Goal: Task Accomplishment & Management: Manage account settings

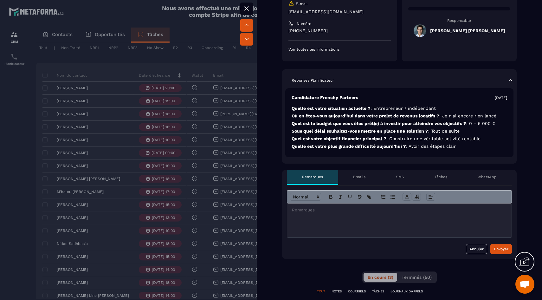
scroll to position [93, 0]
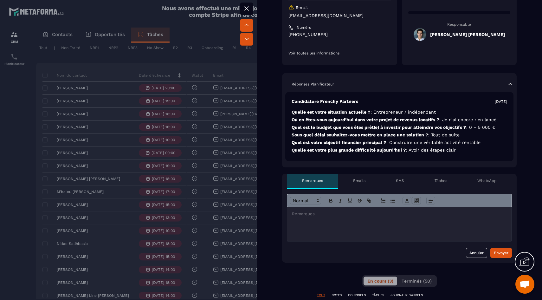
click at [320, 217] on p at bounding box center [399, 214] width 215 height 6
click at [193, 209] on div at bounding box center [271, 150] width 542 height 300
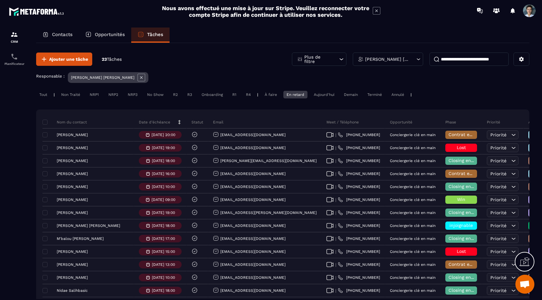
click at [299, 96] on div "En retard" at bounding box center [295, 95] width 24 height 8
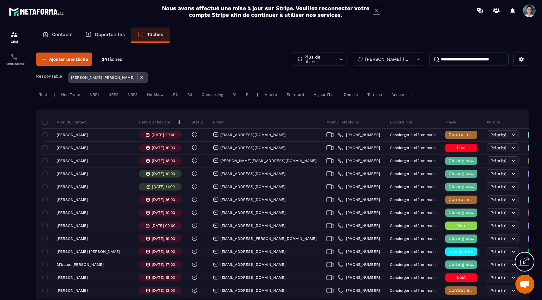
click at [41, 96] on div "Tout" at bounding box center [43, 95] width 14 height 8
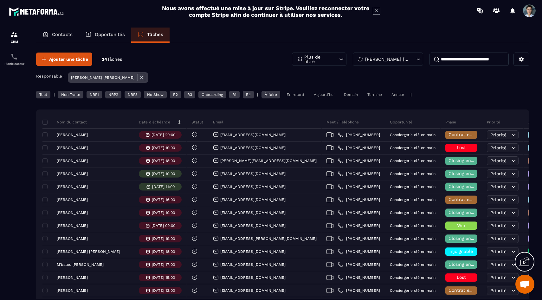
click at [350, 97] on div "Demain" at bounding box center [351, 95] width 20 height 8
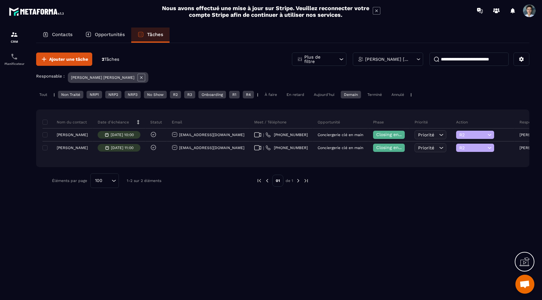
click at [352, 96] on div "Demain" at bounding box center [351, 95] width 20 height 8
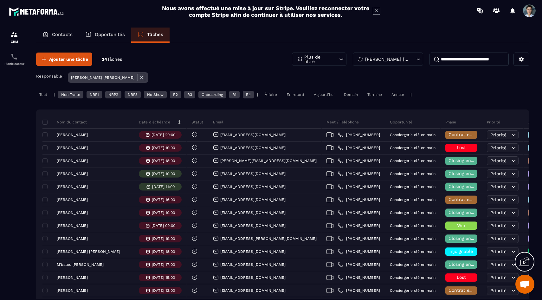
click at [379, 88] on div "Ajouter une tâche 24 Tâches Plus de filtre [PERSON_NAME] [PERSON_NAME] Responsa…" at bounding box center [282, 263] width 493 height 441
click at [379, 94] on div "Terminé" at bounding box center [374, 95] width 21 height 8
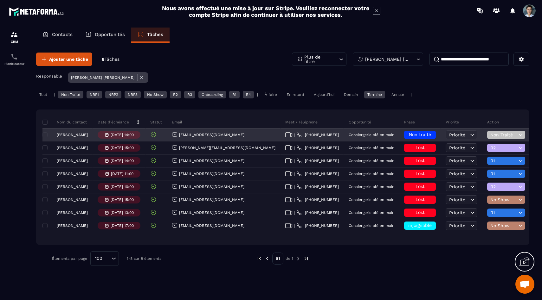
scroll to position [0, 8]
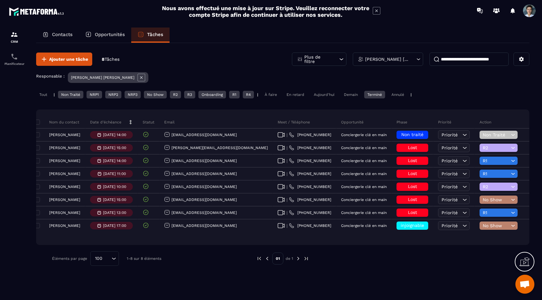
click at [138, 77] on icon at bounding box center [142, 78] width 8 height 8
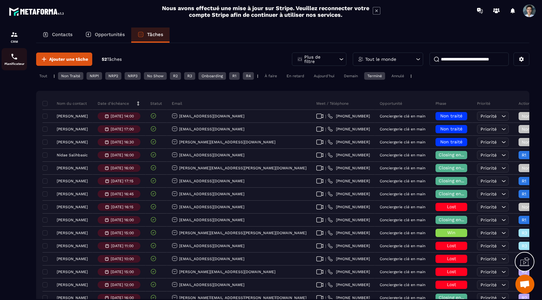
click at [12, 68] on link "Planificateur" at bounding box center [14, 59] width 25 height 22
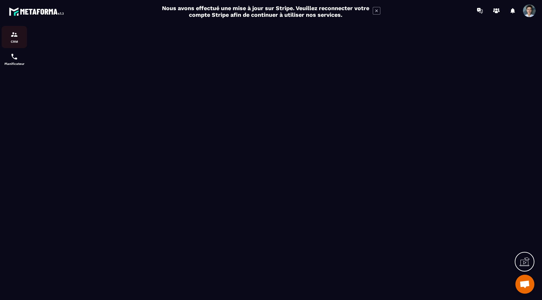
click at [13, 41] on p "CRM" at bounding box center [14, 41] width 25 height 3
